Goal: Information Seeking & Learning: Learn about a topic

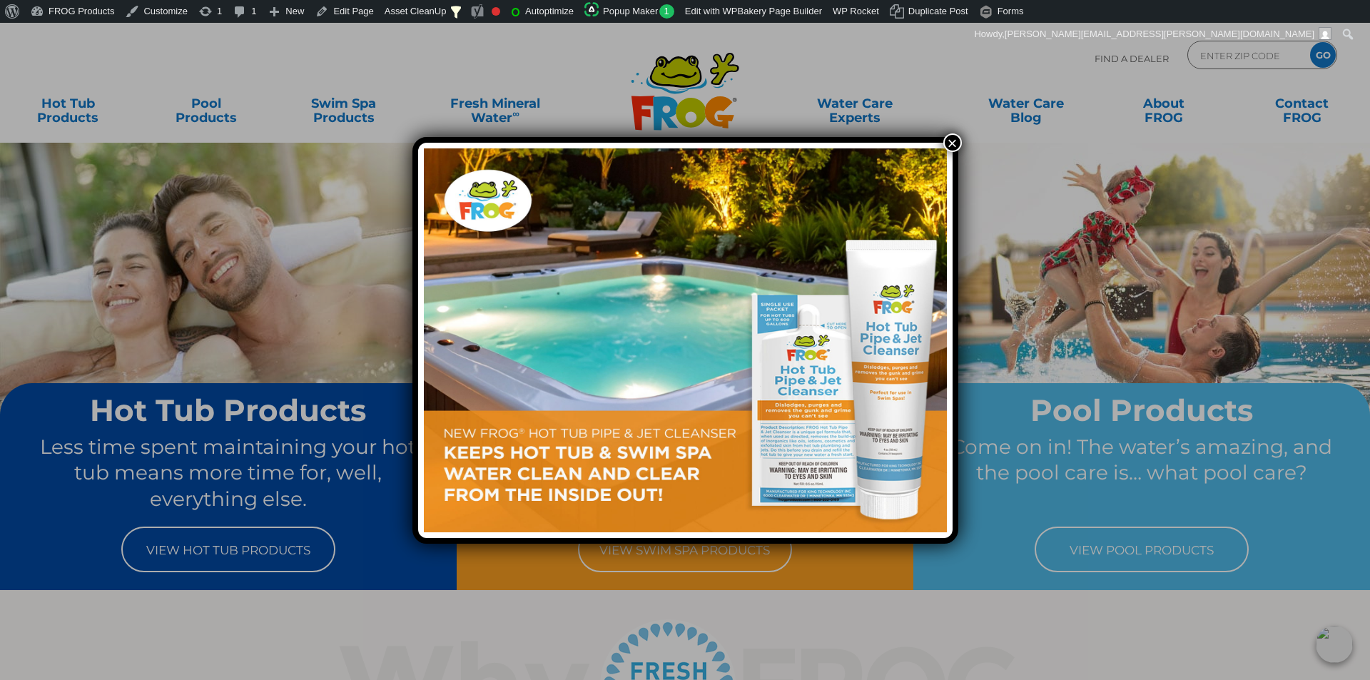
click at [948, 143] on button "×" at bounding box center [952, 142] width 19 height 19
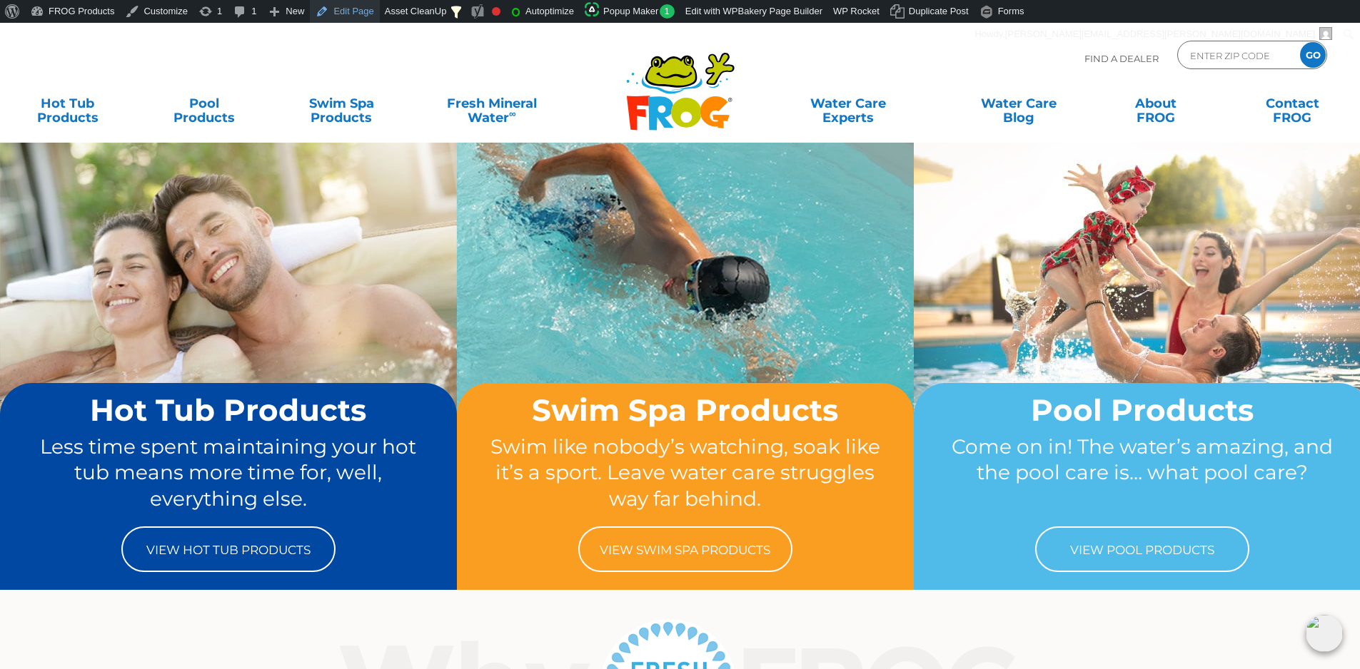
click at [341, 8] on link "Edit Page" at bounding box center [344, 11] width 69 height 23
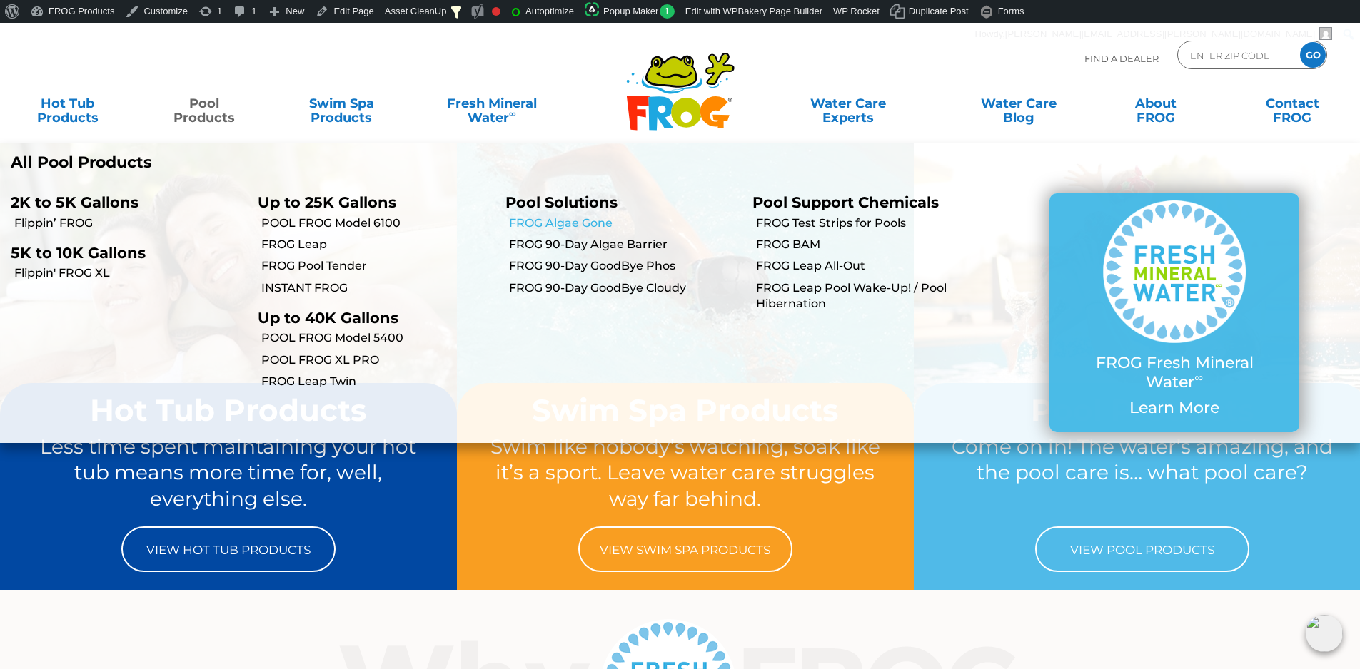
click at [560, 217] on link "FROG Algae Gone" at bounding box center [625, 224] width 233 height 16
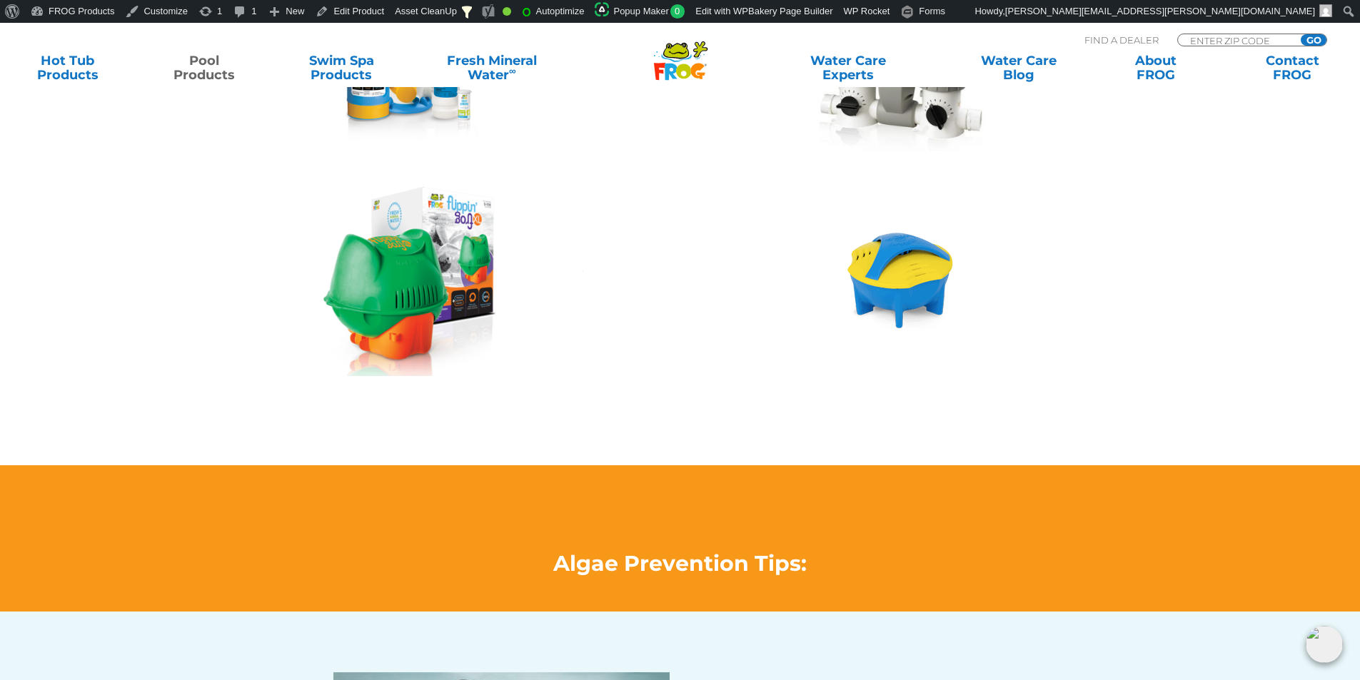
scroll to position [2070, 0]
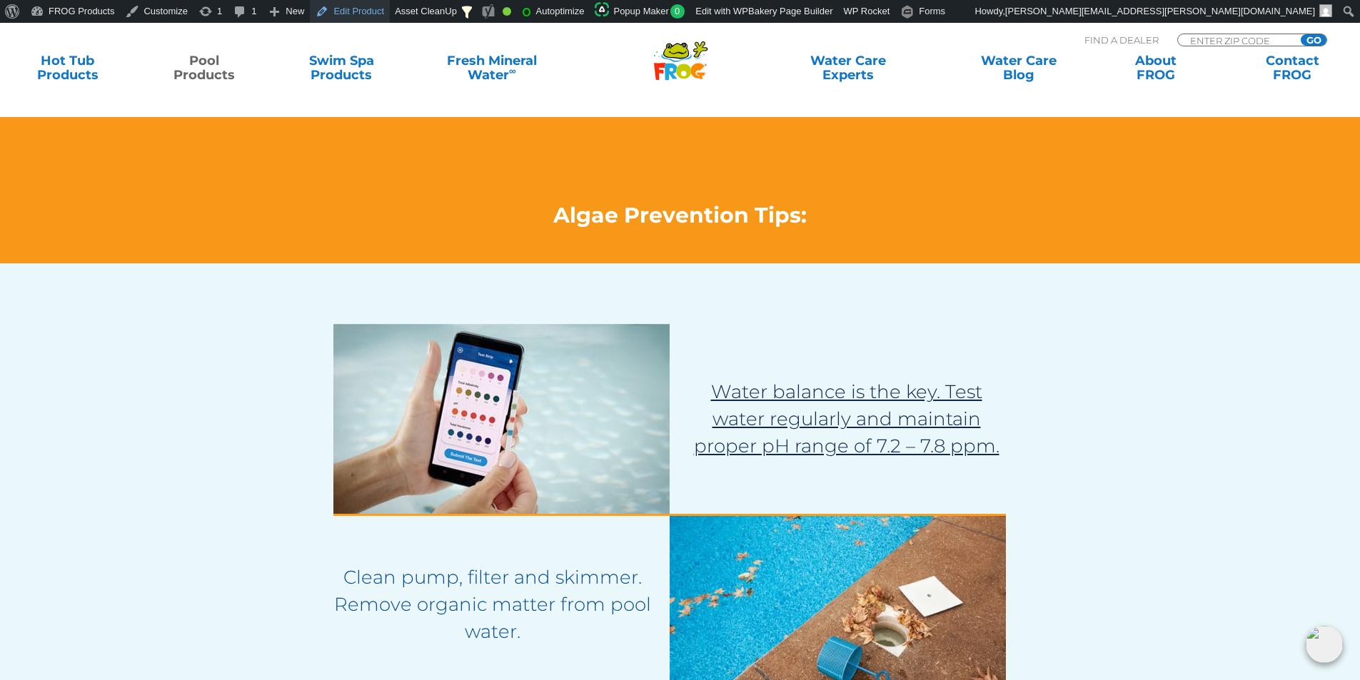
click at [335, 6] on link "Edit Product" at bounding box center [350, 11] width 80 height 23
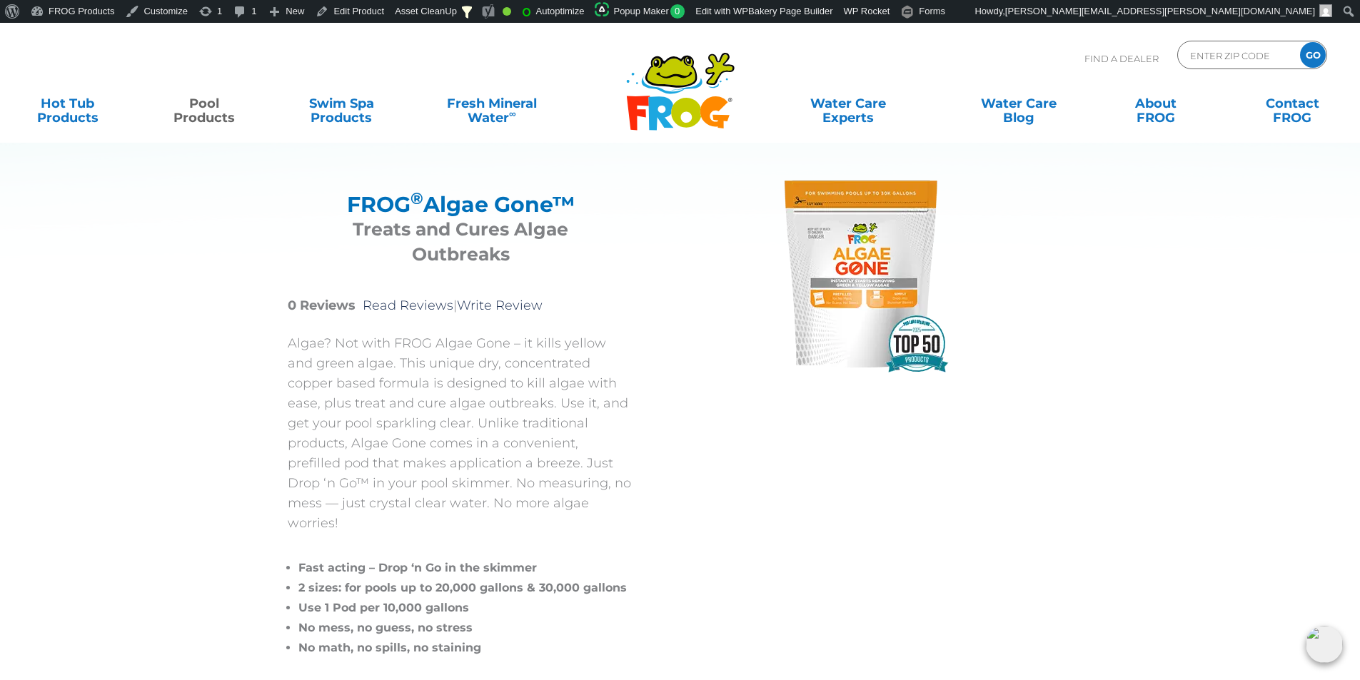
scroll to position [0, 0]
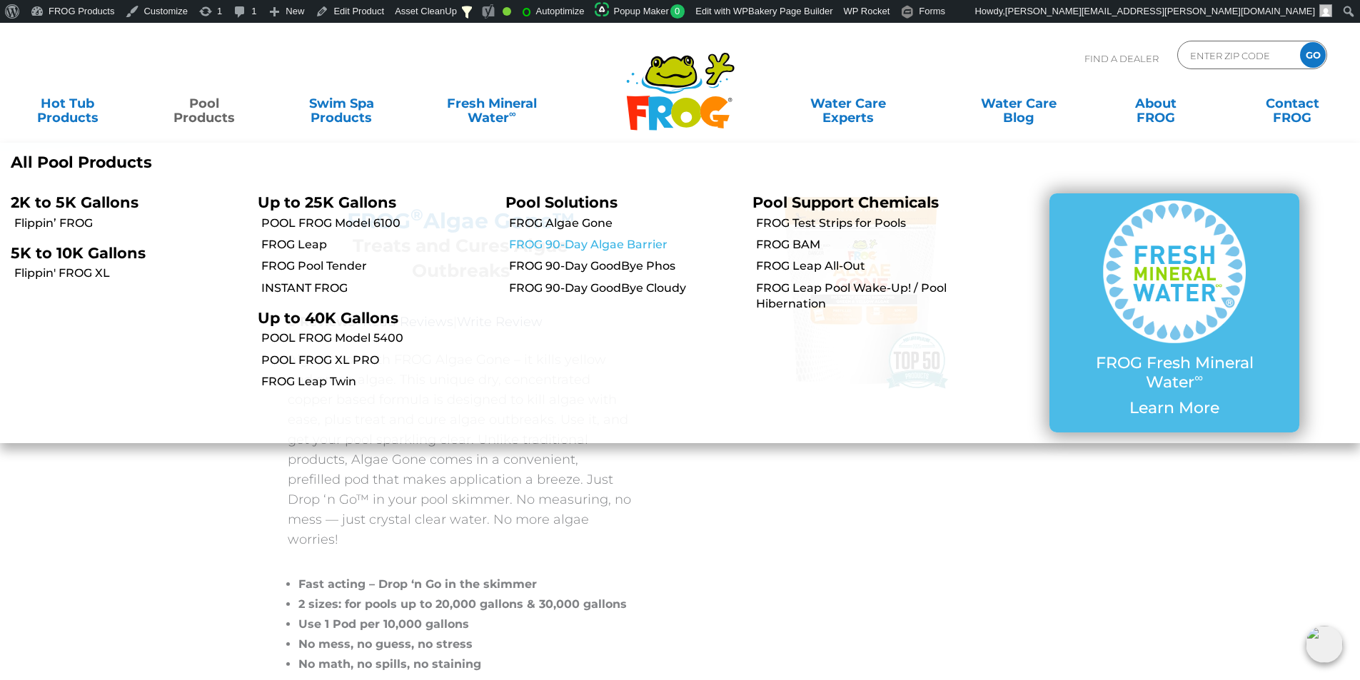
click at [562, 243] on link "FROG 90-Day Algae Barrier" at bounding box center [625, 245] width 233 height 16
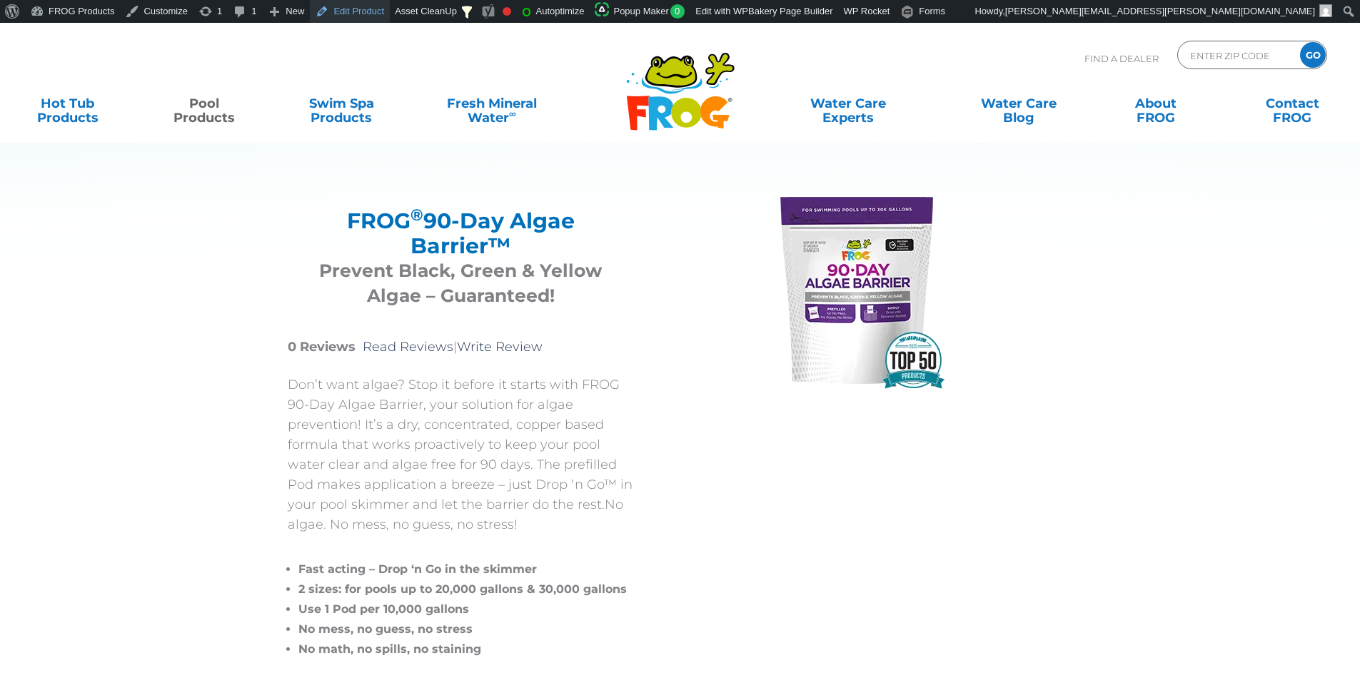
click at [357, 16] on link "Edit Product" at bounding box center [350, 11] width 80 height 23
